Goal: Check status: Check status

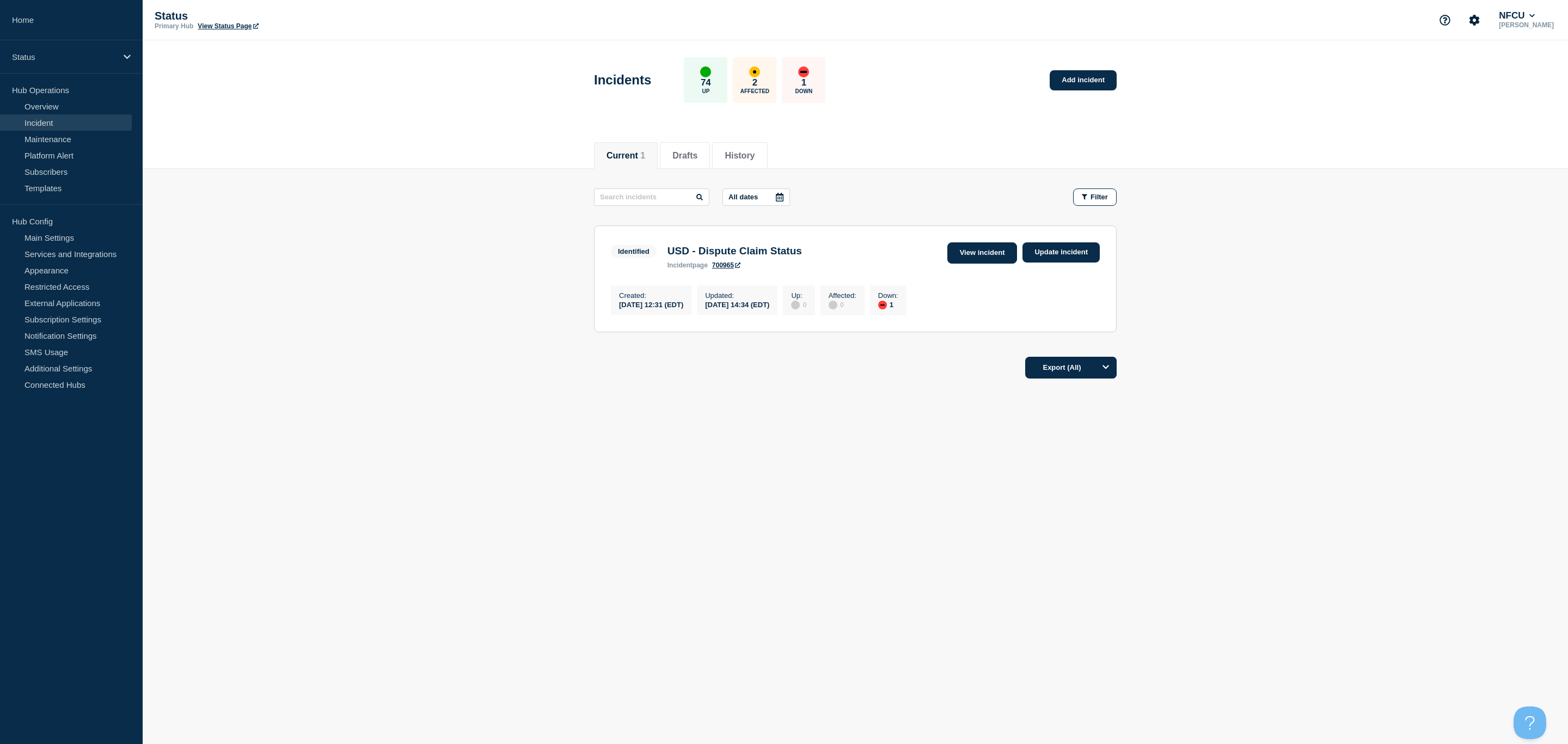
click at [955, 259] on link "View incident" at bounding box center [983, 252] width 70 height 21
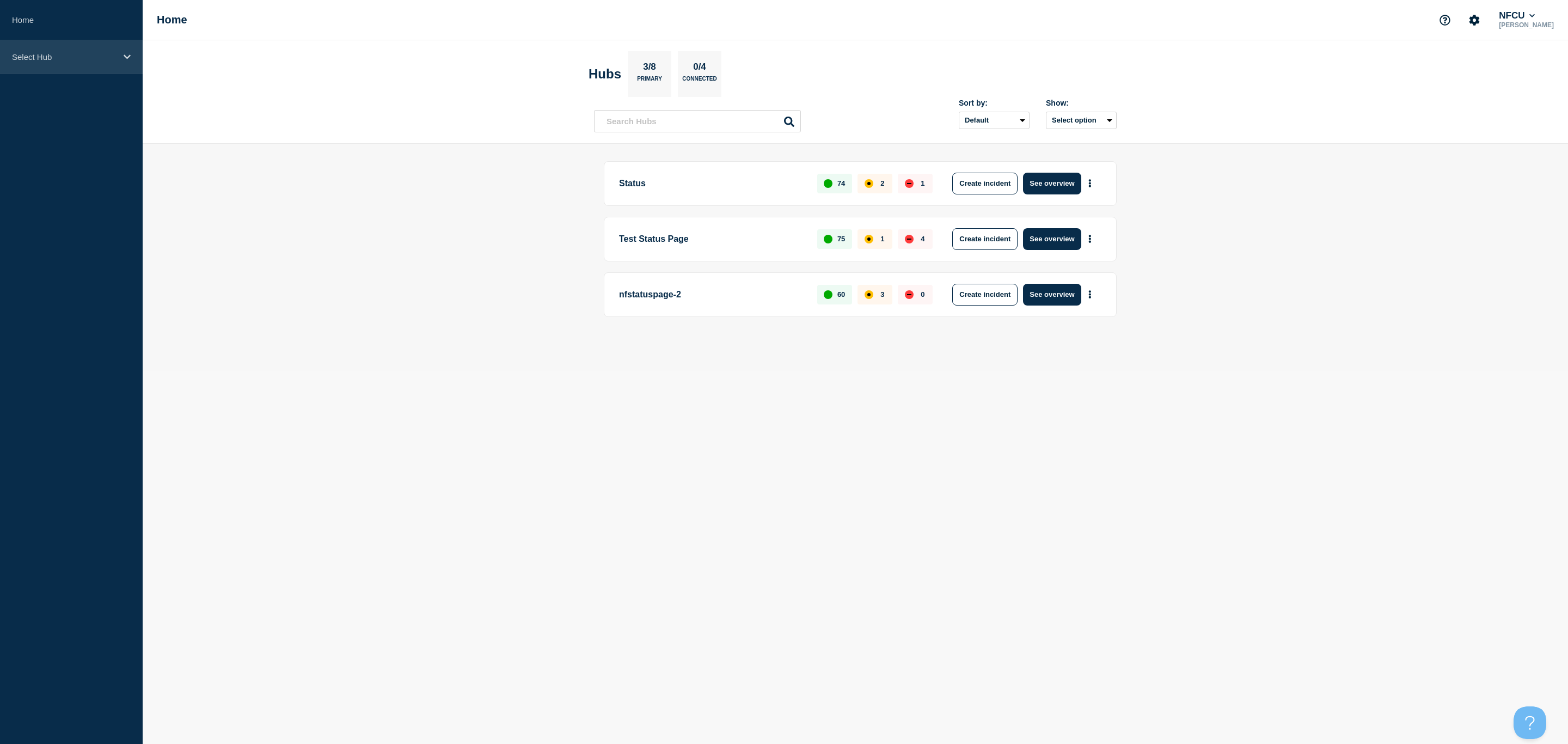
click at [118, 51] on div "Select Hub" at bounding box center [71, 57] width 142 height 33
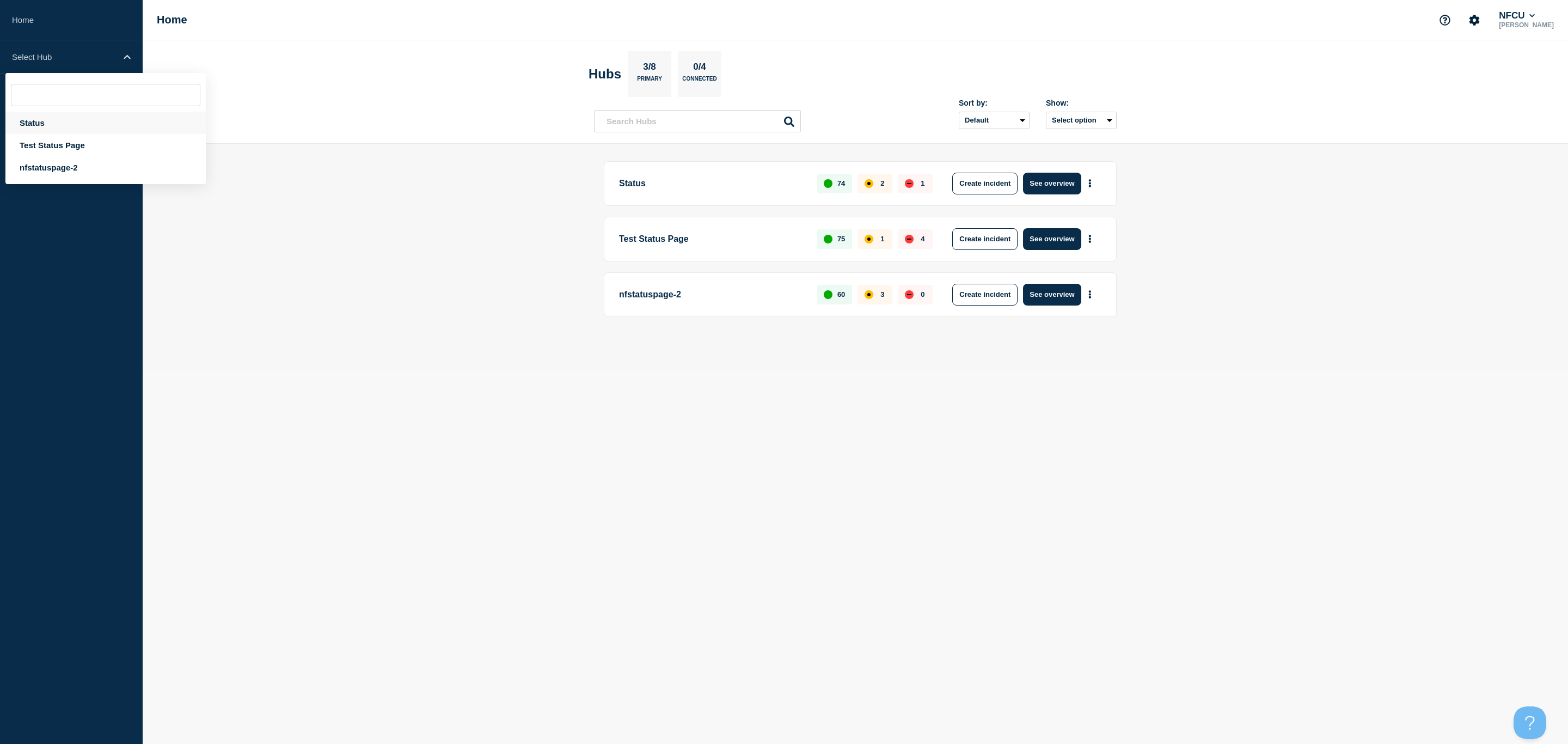
click at [61, 123] on div "Status" at bounding box center [105, 122] width 200 height 23
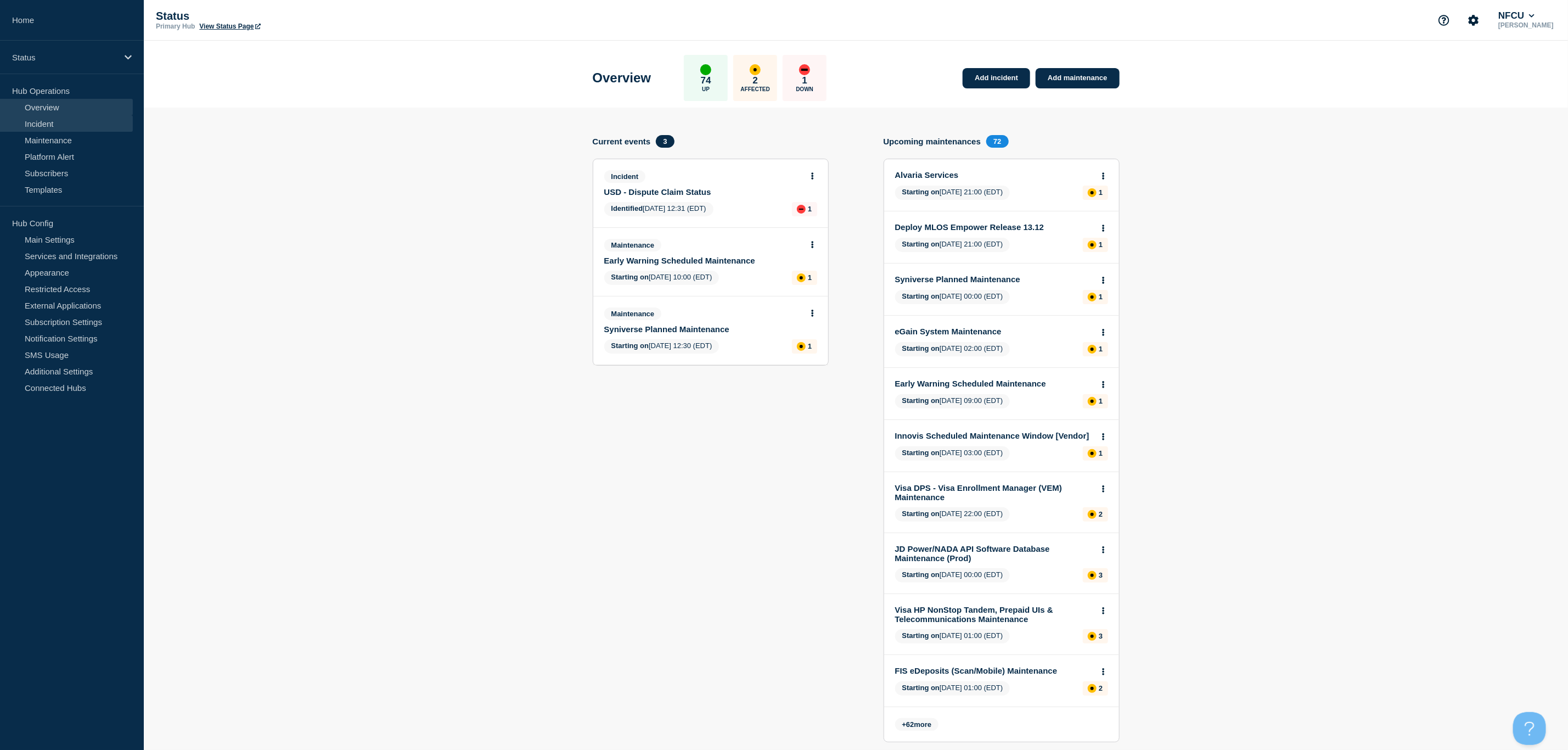
click at [72, 124] on link "Incident" at bounding box center [66, 123] width 133 height 16
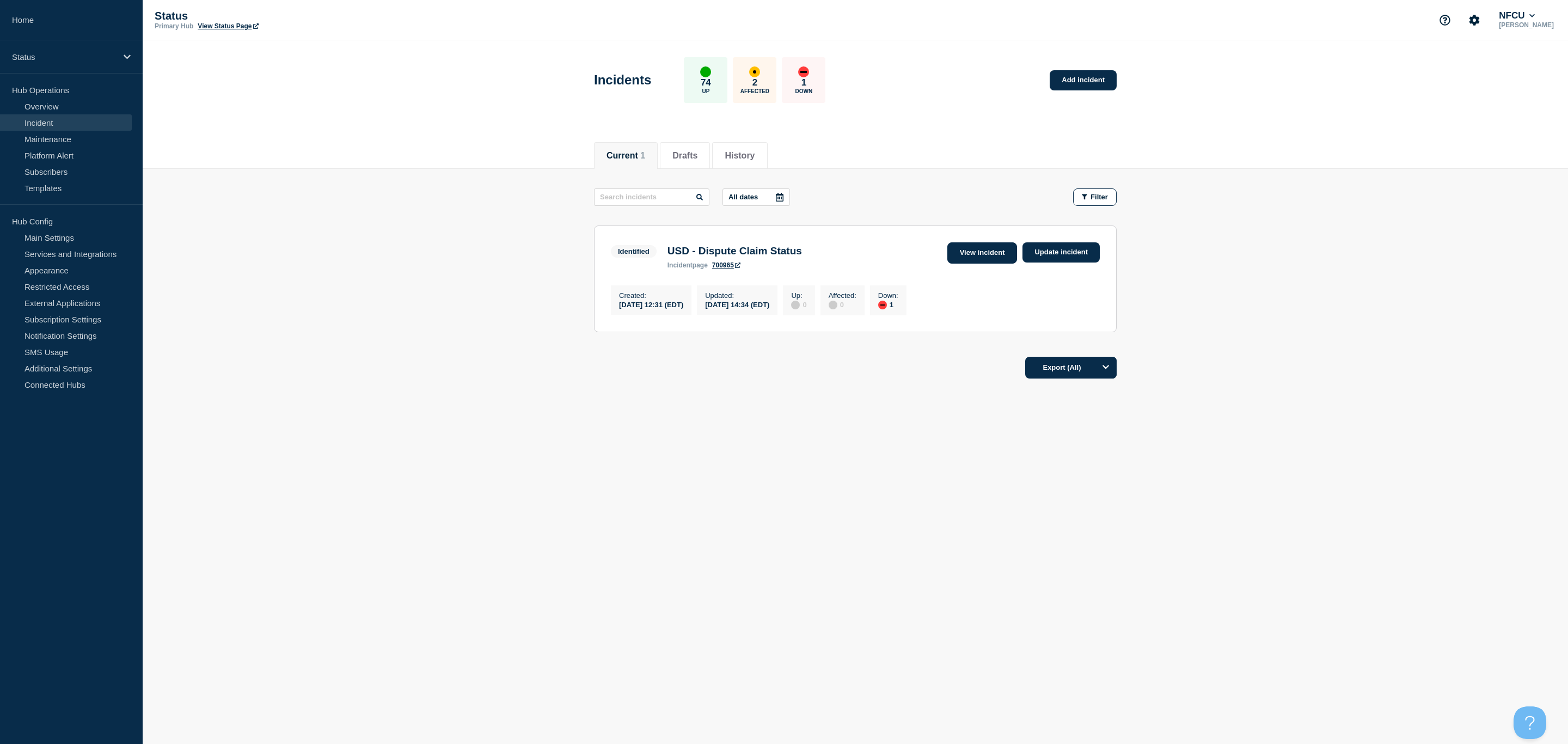
click at [880, 256] on link "View incident" at bounding box center [983, 252] width 70 height 21
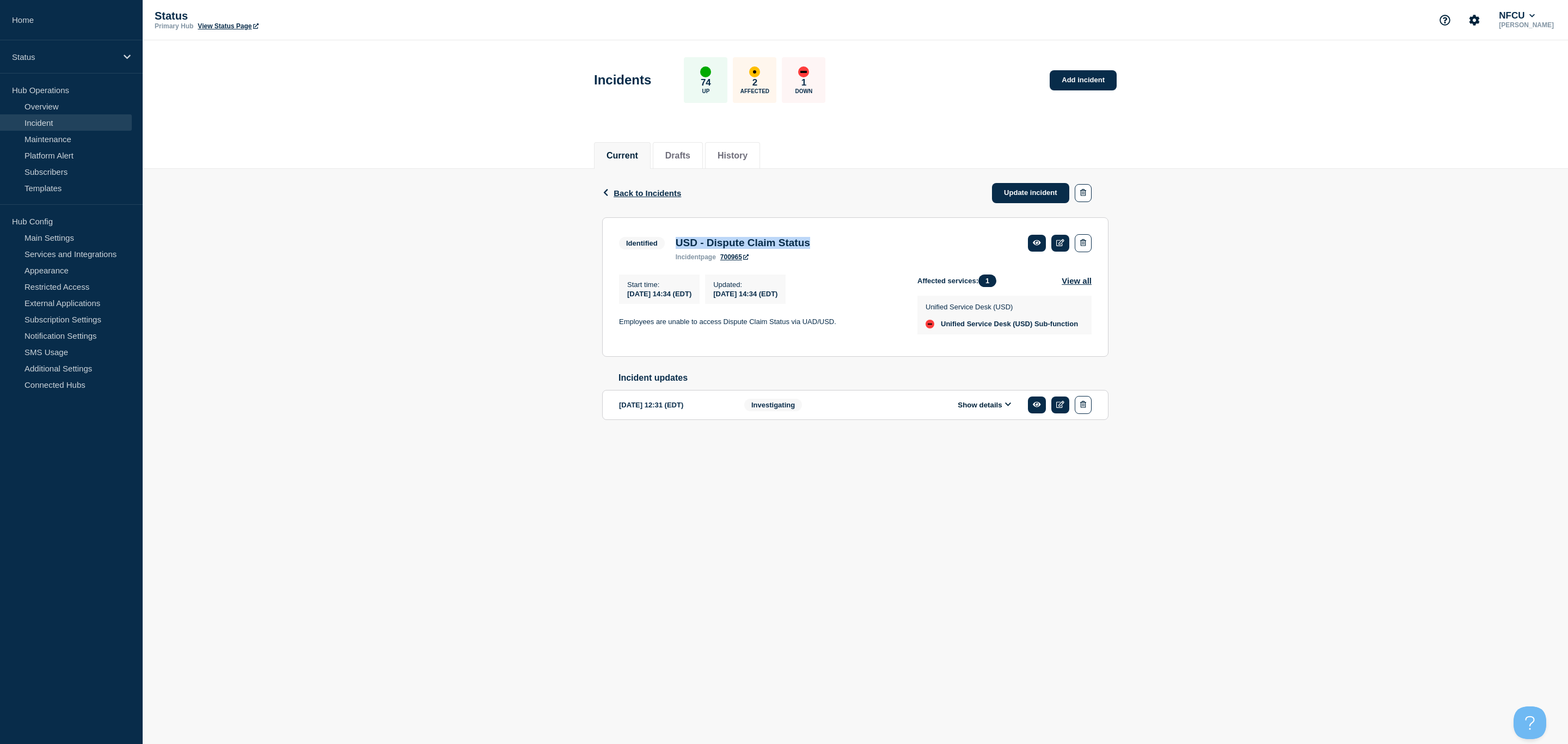
drag, startPoint x: 828, startPoint y: 242, endPoint x: 675, endPoint y: 241, distance: 153.0
click at [676, 241] on h3 "USD - Dispute Claim Status" at bounding box center [743, 242] width 135 height 12
copy h3 "USD - Dispute Claim Status"
